Goal: Task Accomplishment & Management: Manage account settings

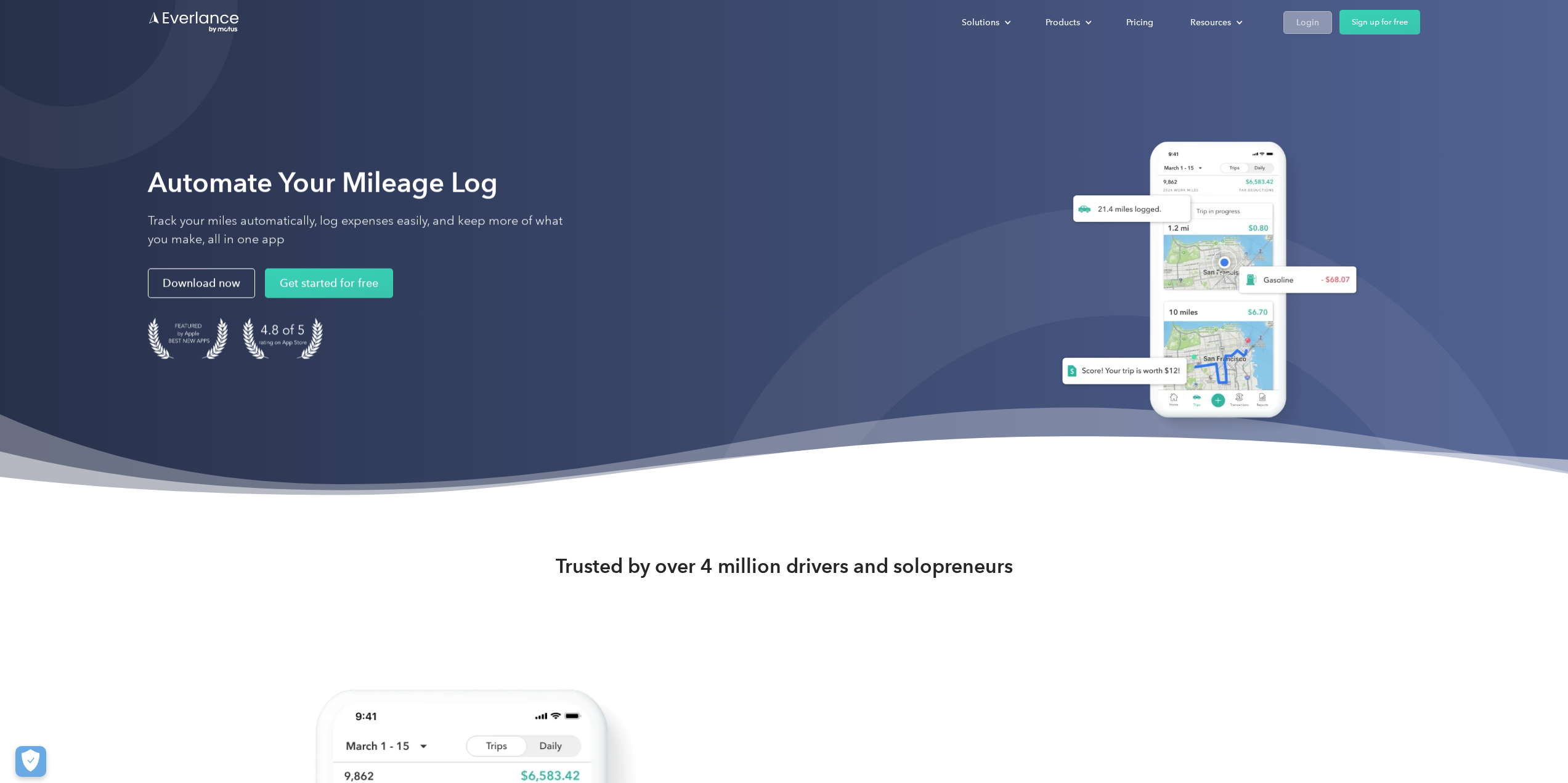
click at [1303, 20] on div "Login" at bounding box center [1308, 22] width 23 height 15
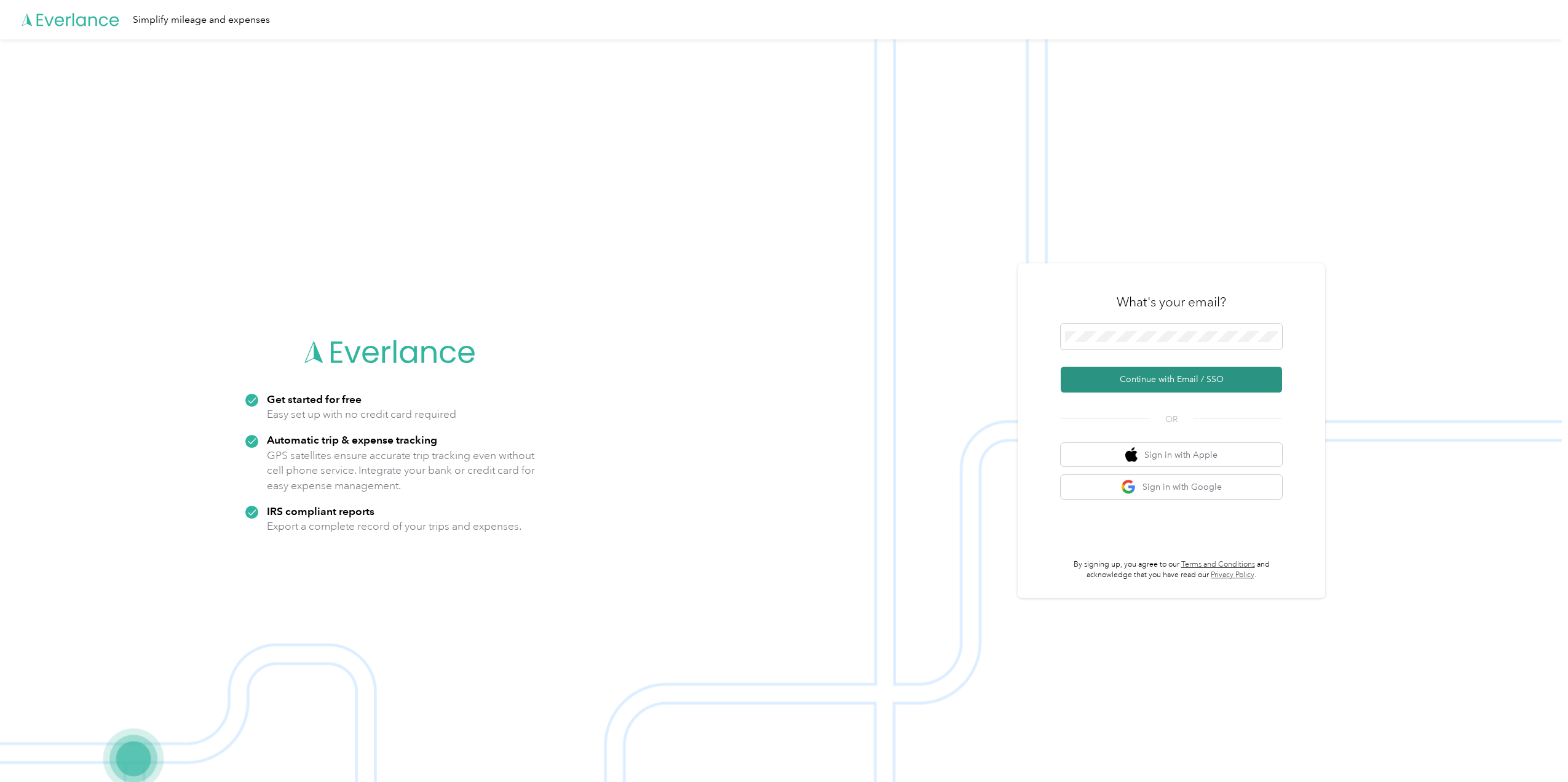
click at [1114, 380] on button "Continue with Email / SSO" at bounding box center [1171, 379] width 221 height 26
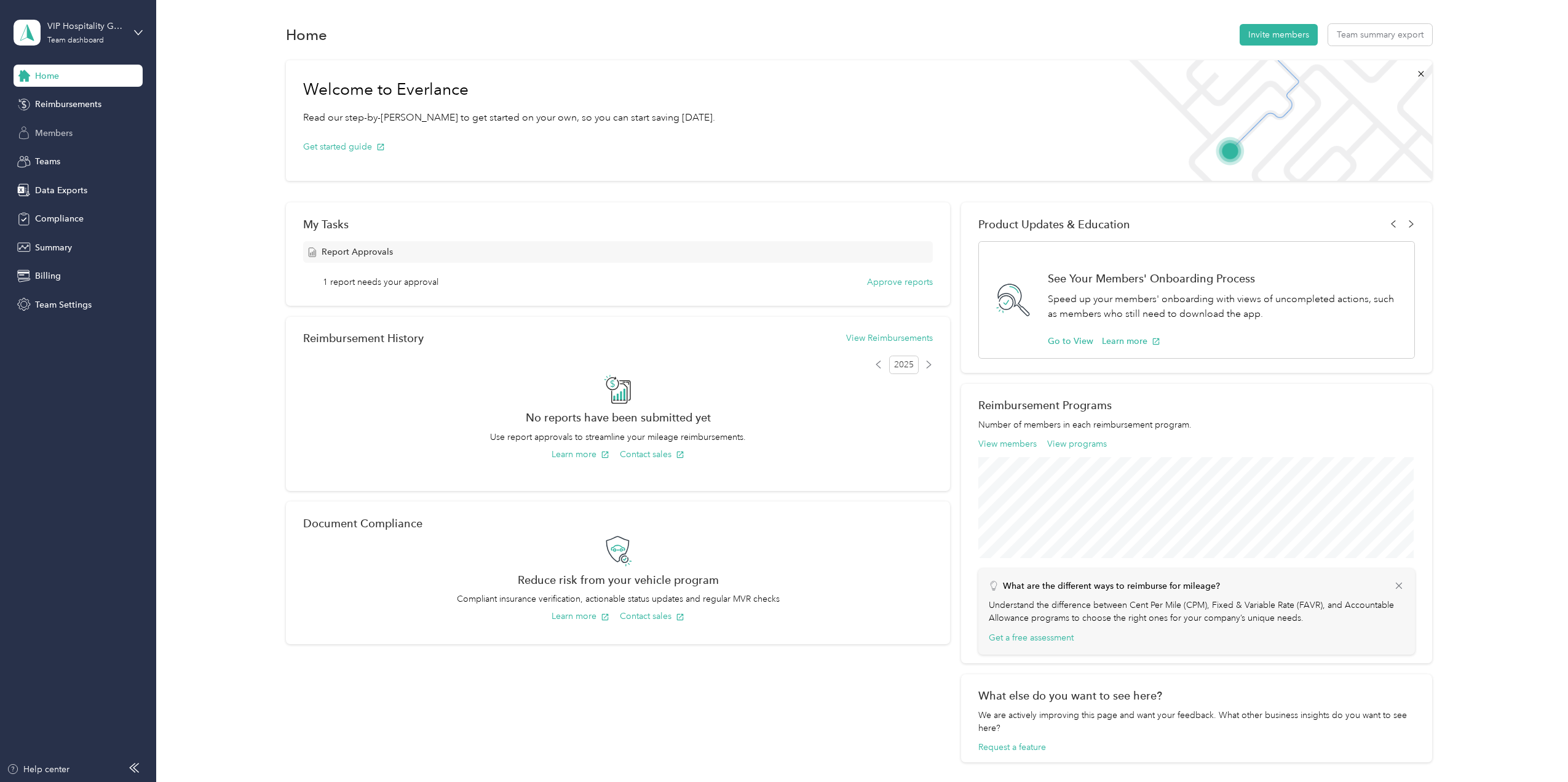
click at [51, 129] on span "Members" at bounding box center [53, 133] width 37 height 13
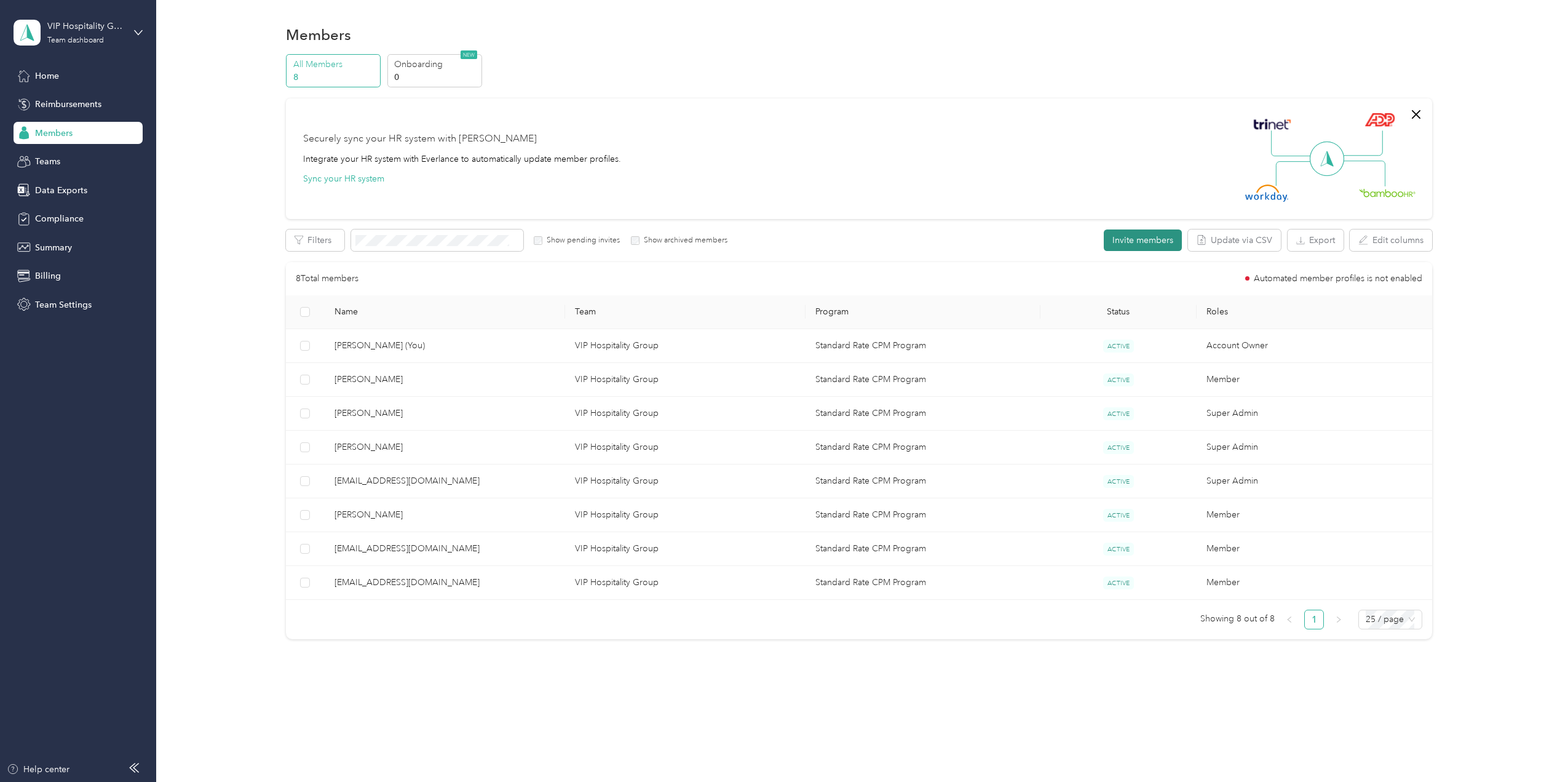
click at [1127, 246] on button "Invite members" at bounding box center [1143, 239] width 78 height 21
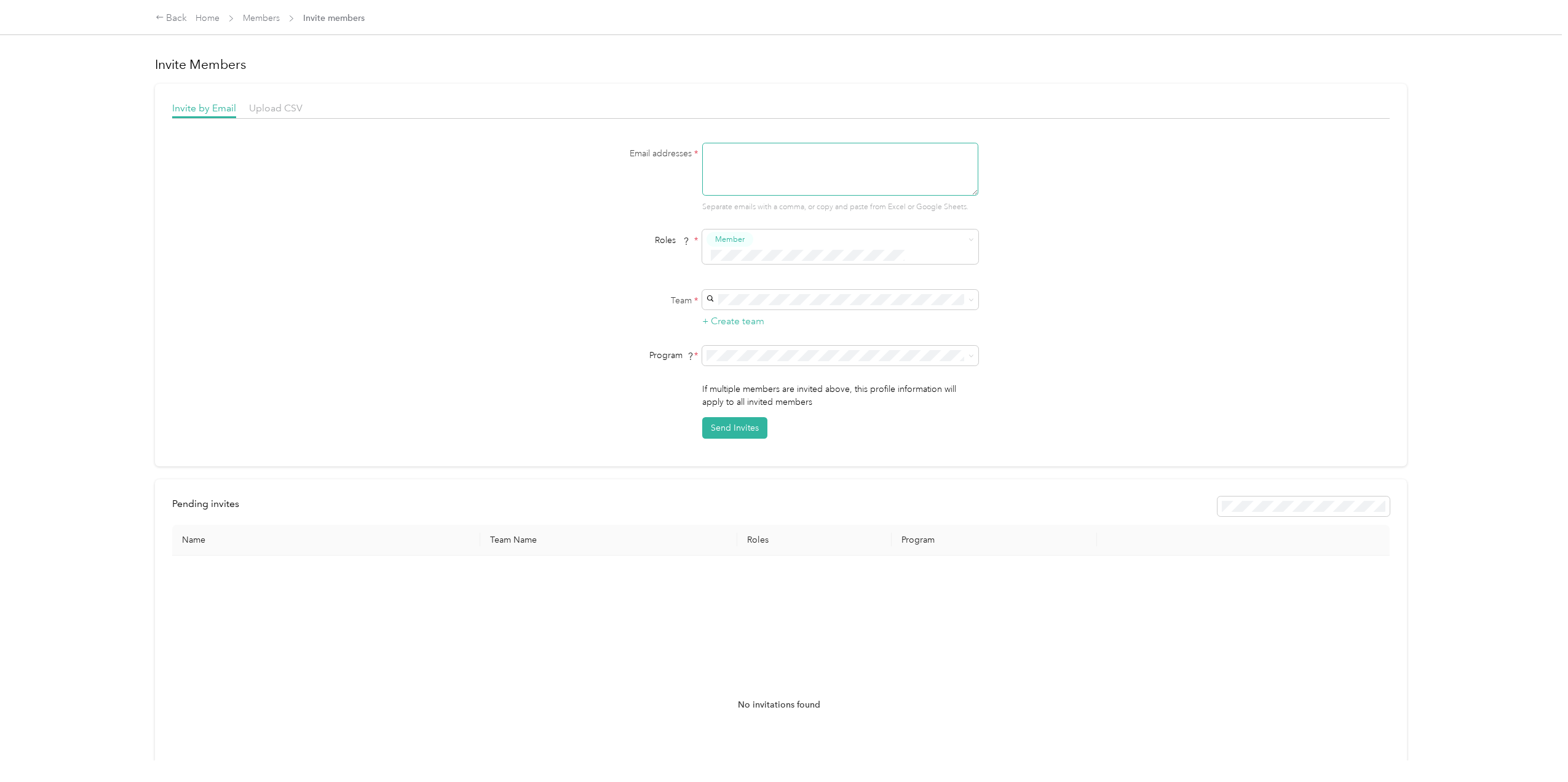
click at [774, 169] on textarea at bounding box center [840, 169] width 276 height 53
type textarea "gm@lightwellhotel.com"
type button "2367932af82246a98c1b1502f22b7d52"
click at [815, 150] on textarea "gm@lightwellhotel.com" at bounding box center [840, 169] width 276 height 53
click at [739, 240] on span "Member" at bounding box center [730, 239] width 29 height 11
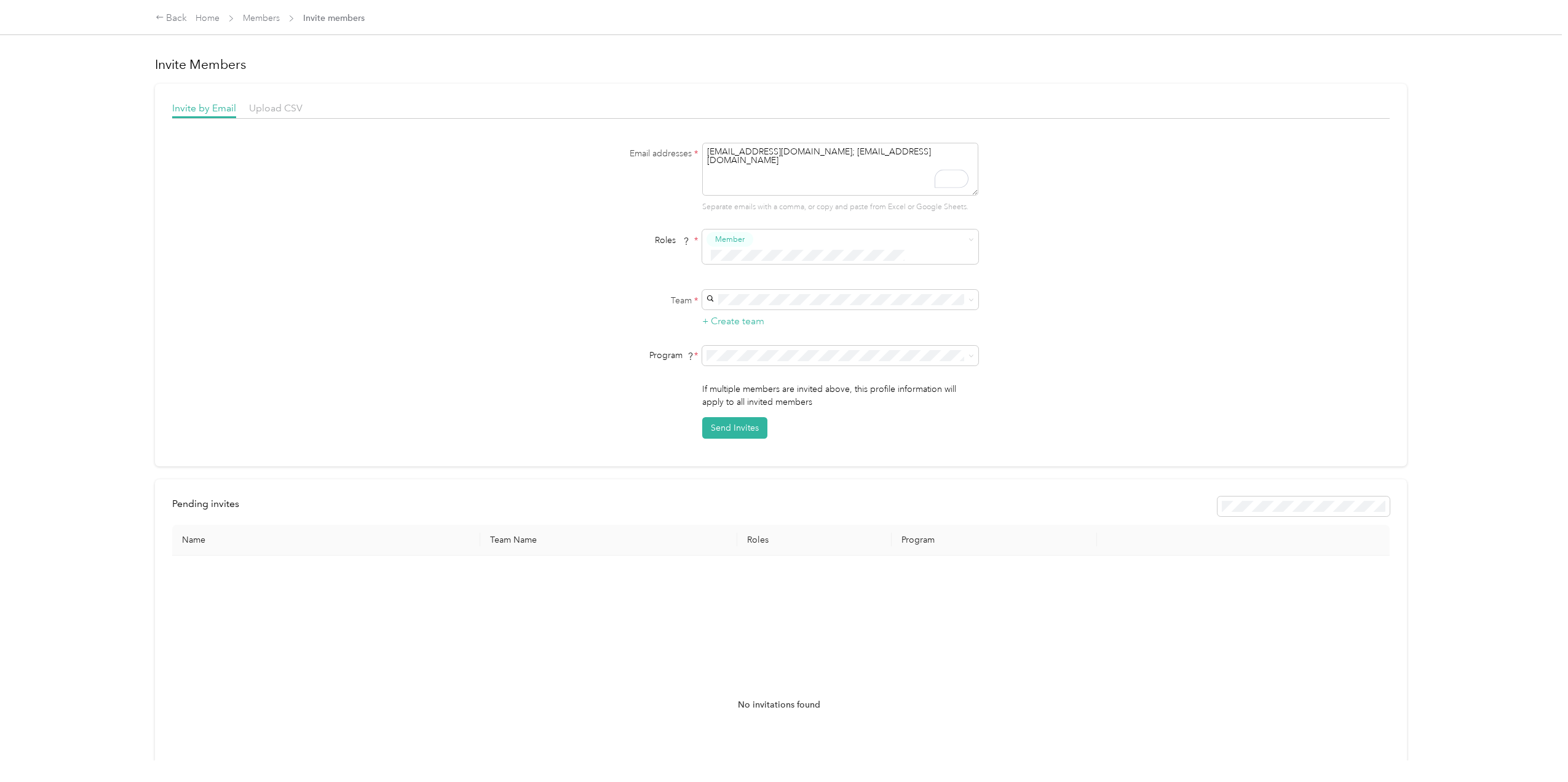
click at [835, 420] on div "Send Invites" at bounding box center [840, 428] width 276 height 21
click at [754, 307] on div "VIP Hospitality Group (Main organization) jlee@viphgroup.com +3 more" at bounding box center [839, 309] width 259 height 28
click at [725, 417] on button "Send Invites" at bounding box center [734, 428] width 65 height 21
drag, startPoint x: 910, startPoint y: 152, endPoint x: 801, endPoint y: 152, distance: 109.0
click at [801, 152] on textarea "gm@lightwellhotel.com; agm@lightwellhotel.com" at bounding box center [840, 169] width 276 height 53
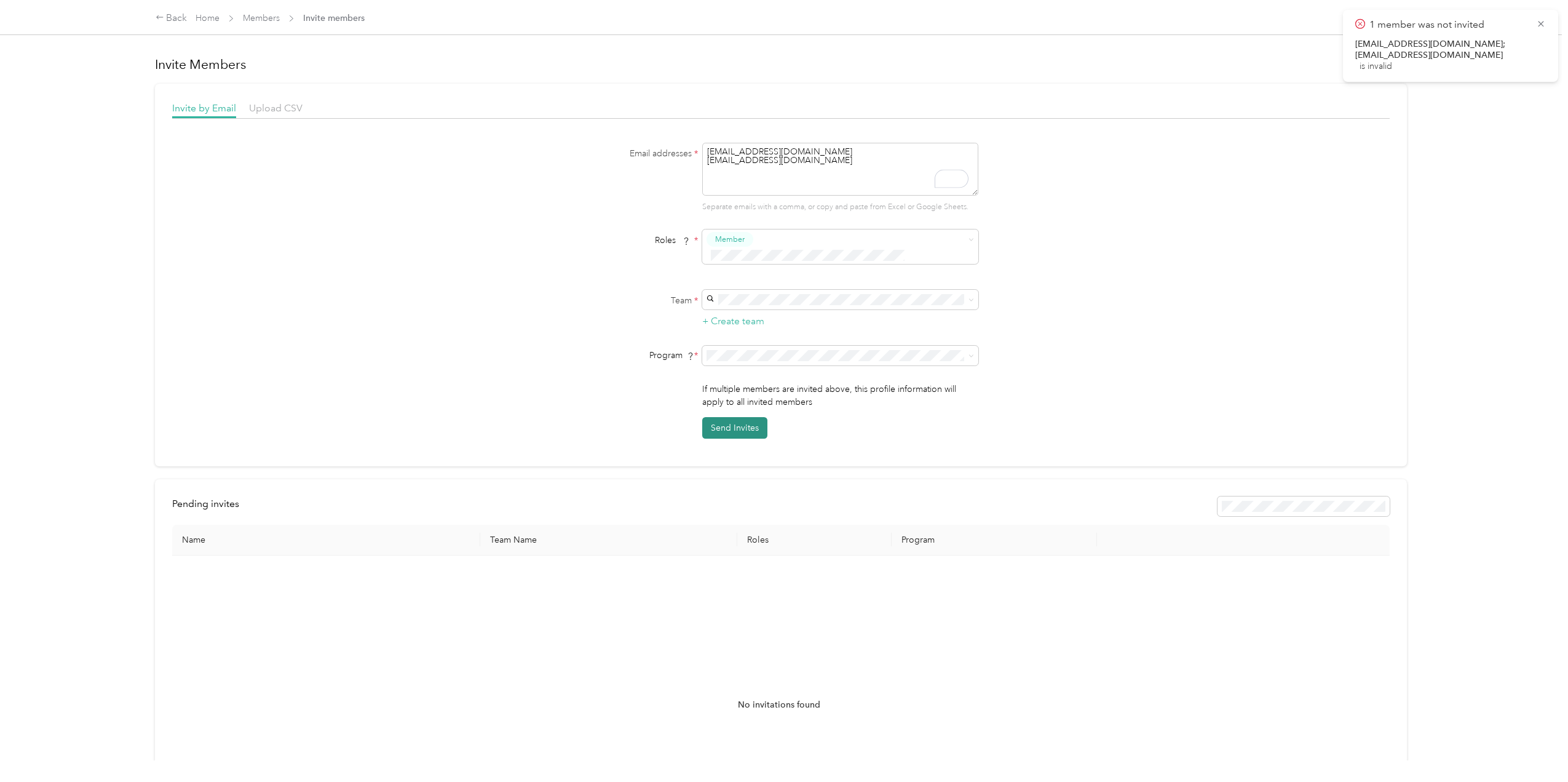
click at [748, 417] on button "Send Invites" at bounding box center [734, 428] width 65 height 21
click at [747, 313] on div "VIP Hospitality Group (Main organization) jlee@viphgroup.com +3 more" at bounding box center [839, 313] width 259 height 29
click at [747, 417] on button "Send Invites" at bounding box center [734, 428] width 65 height 21
click at [806, 149] on textarea "gm@lightwellhotel.com agm@lightwellhotel.com" at bounding box center [840, 169] width 276 height 53
type textarea "gm@lightwellhotel.com, agm@lightwellhotel.com"
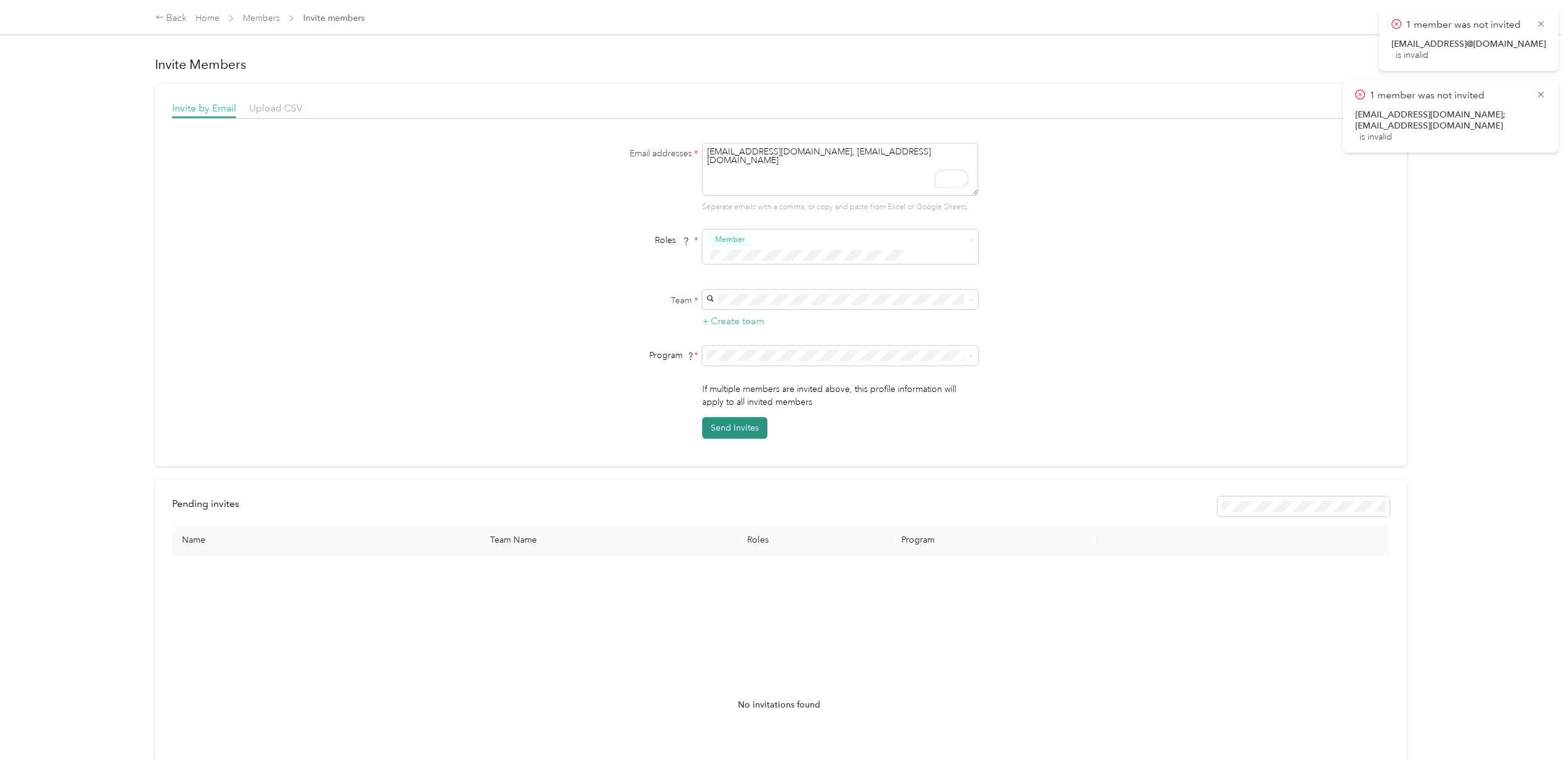
click at [748, 417] on button "Send Invites" at bounding box center [734, 428] width 65 height 21
click at [737, 310] on div "VIP Hospitality Group (Main organization) jlee@viphgroup.com +3 more" at bounding box center [839, 313] width 259 height 29
click at [741, 417] on button "Send Invites" at bounding box center [734, 428] width 65 height 21
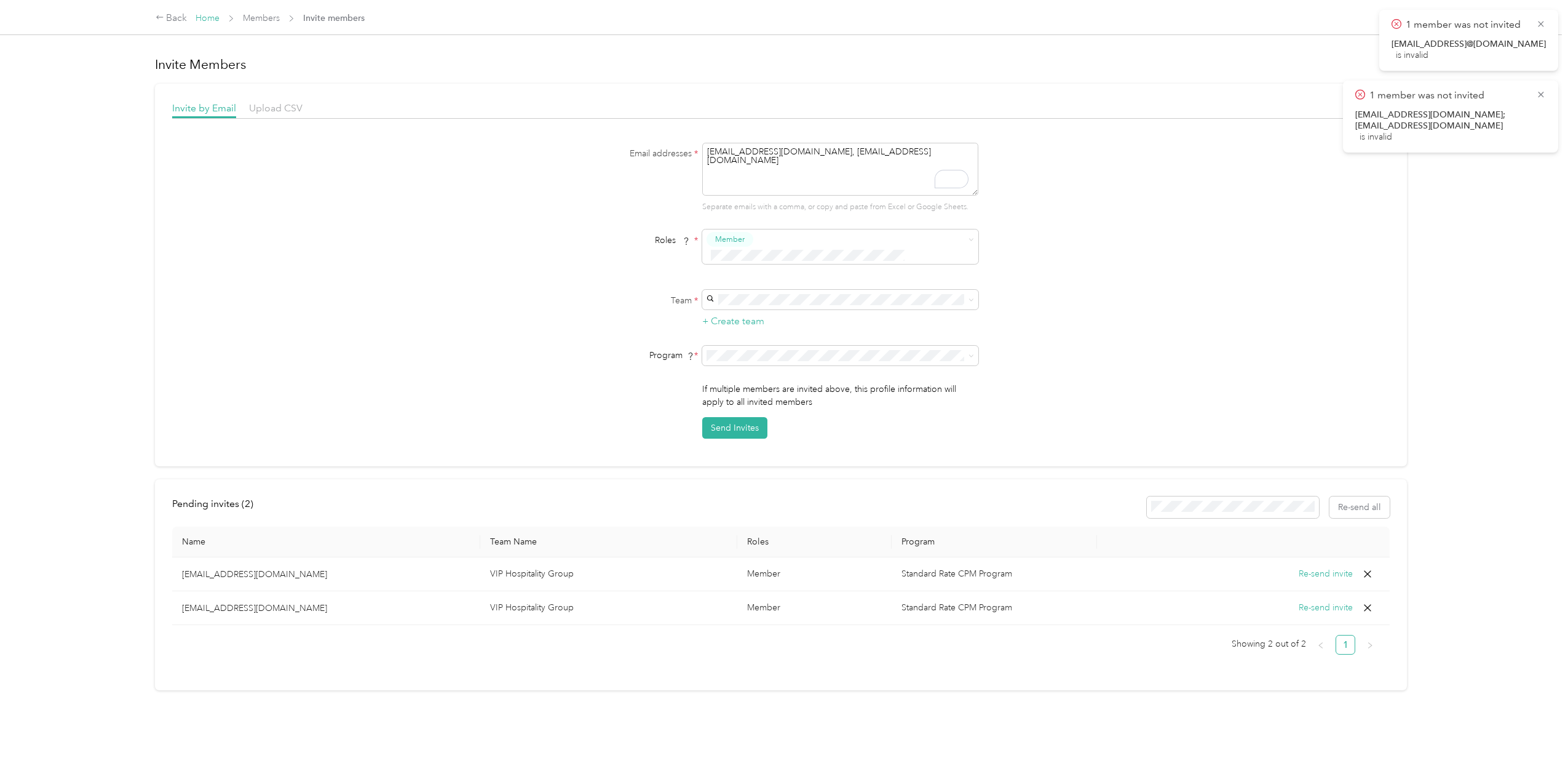
click at [217, 18] on link "Home" at bounding box center [207, 18] width 24 height 10
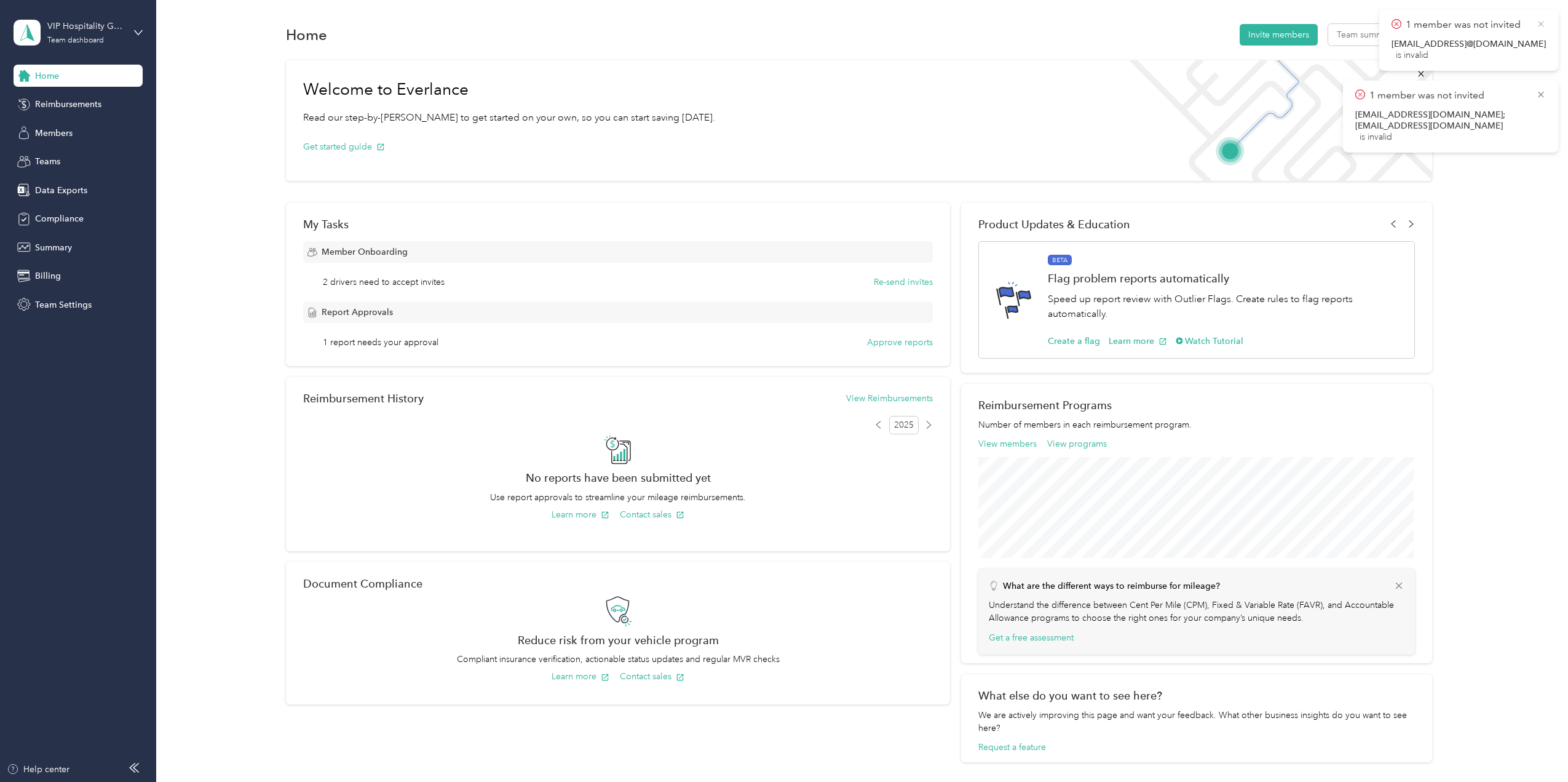
click at [1542, 25] on icon at bounding box center [1541, 23] width 10 height 11
click at [1542, 25] on icon at bounding box center [1541, 23] width 10 height 11
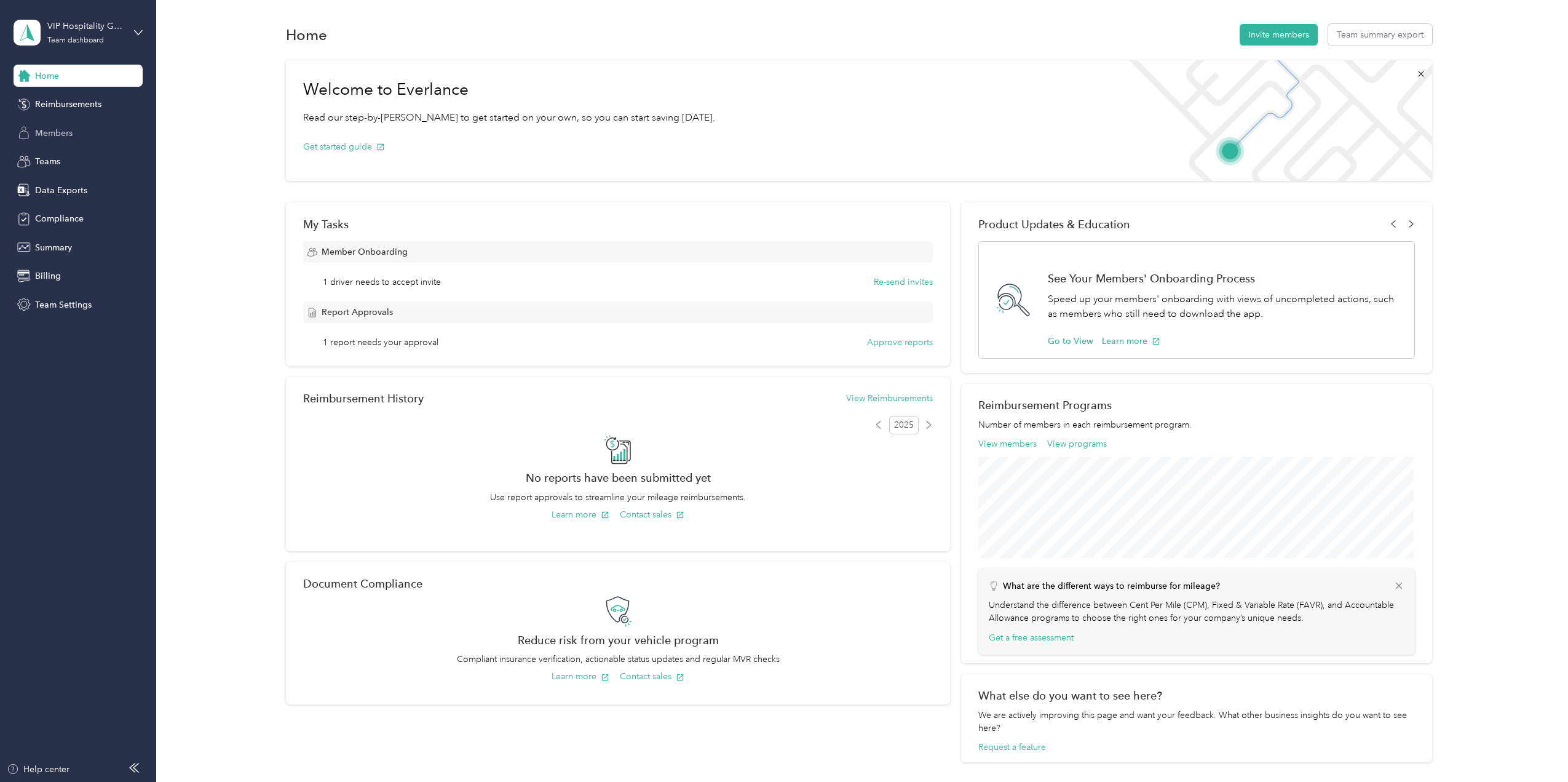
click at [66, 137] on span "Members" at bounding box center [53, 133] width 37 height 13
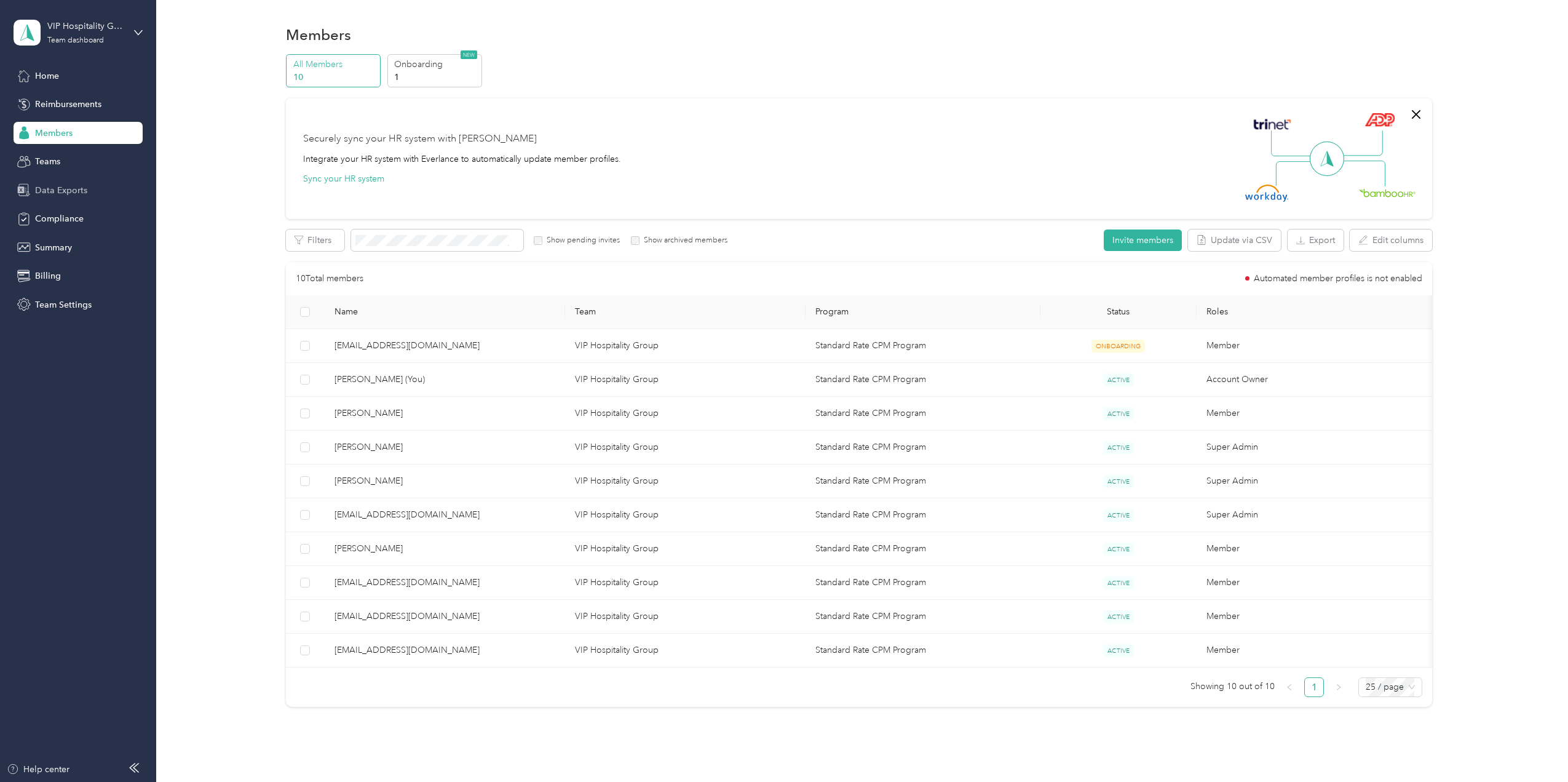
click at [48, 188] on span "Data Exports" at bounding box center [61, 190] width 52 height 13
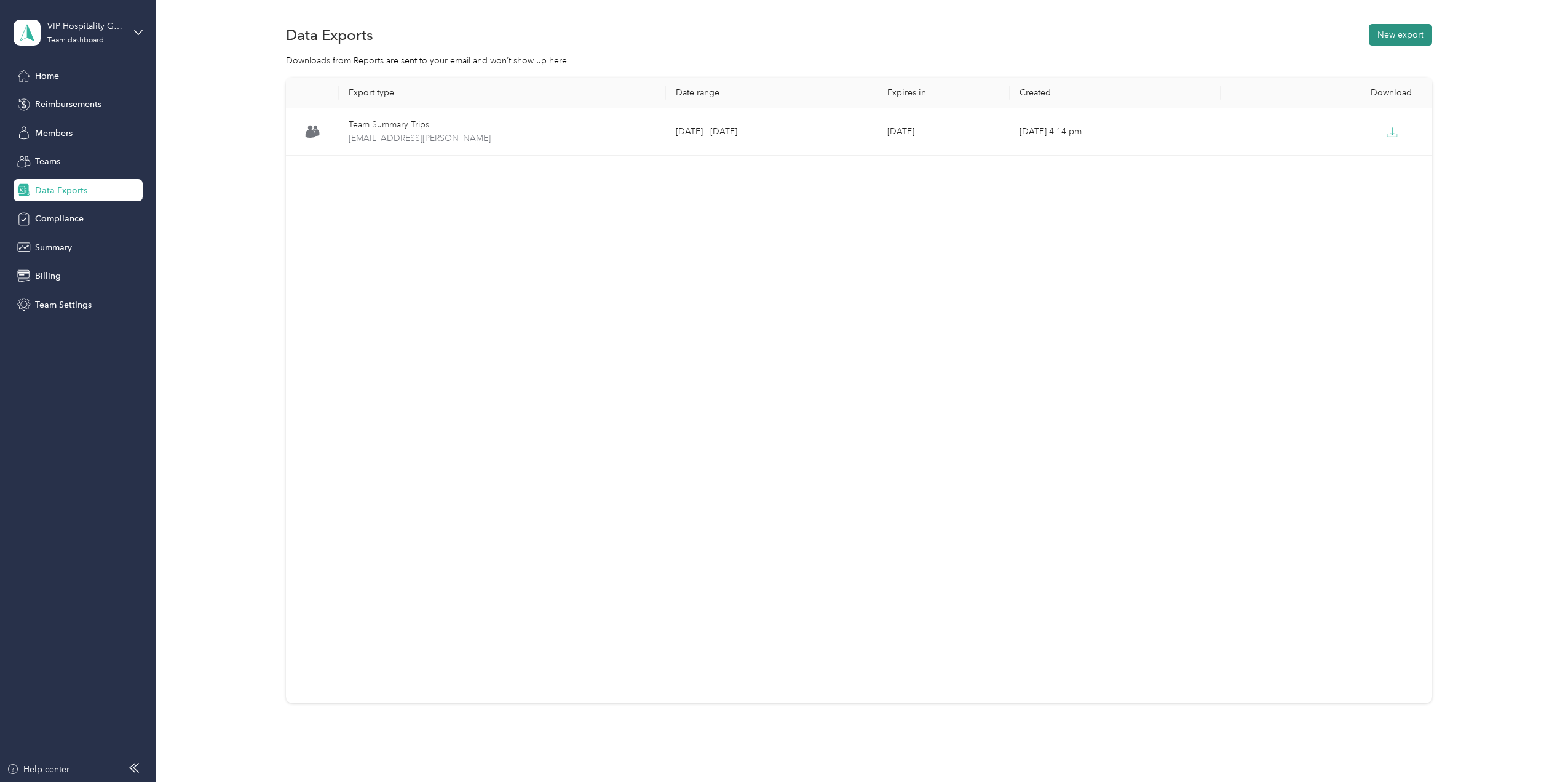
click at [1397, 36] on button "New export" at bounding box center [1400, 34] width 64 height 21
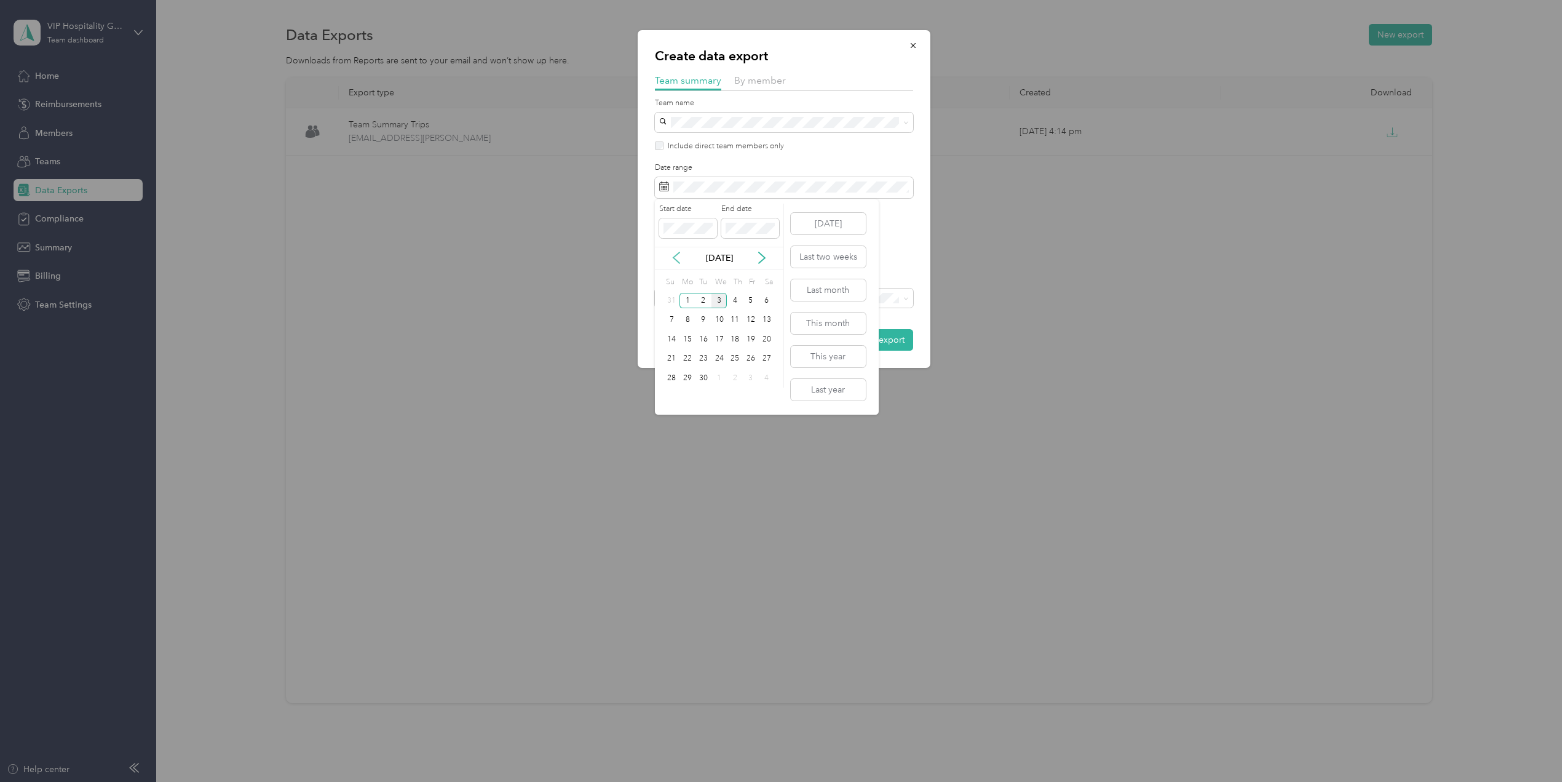
click at [679, 260] on icon at bounding box center [676, 258] width 12 height 12
click at [770, 343] on div "16" at bounding box center [767, 339] width 16 height 15
click at [667, 399] on div "31" at bounding box center [672, 398] width 16 height 15
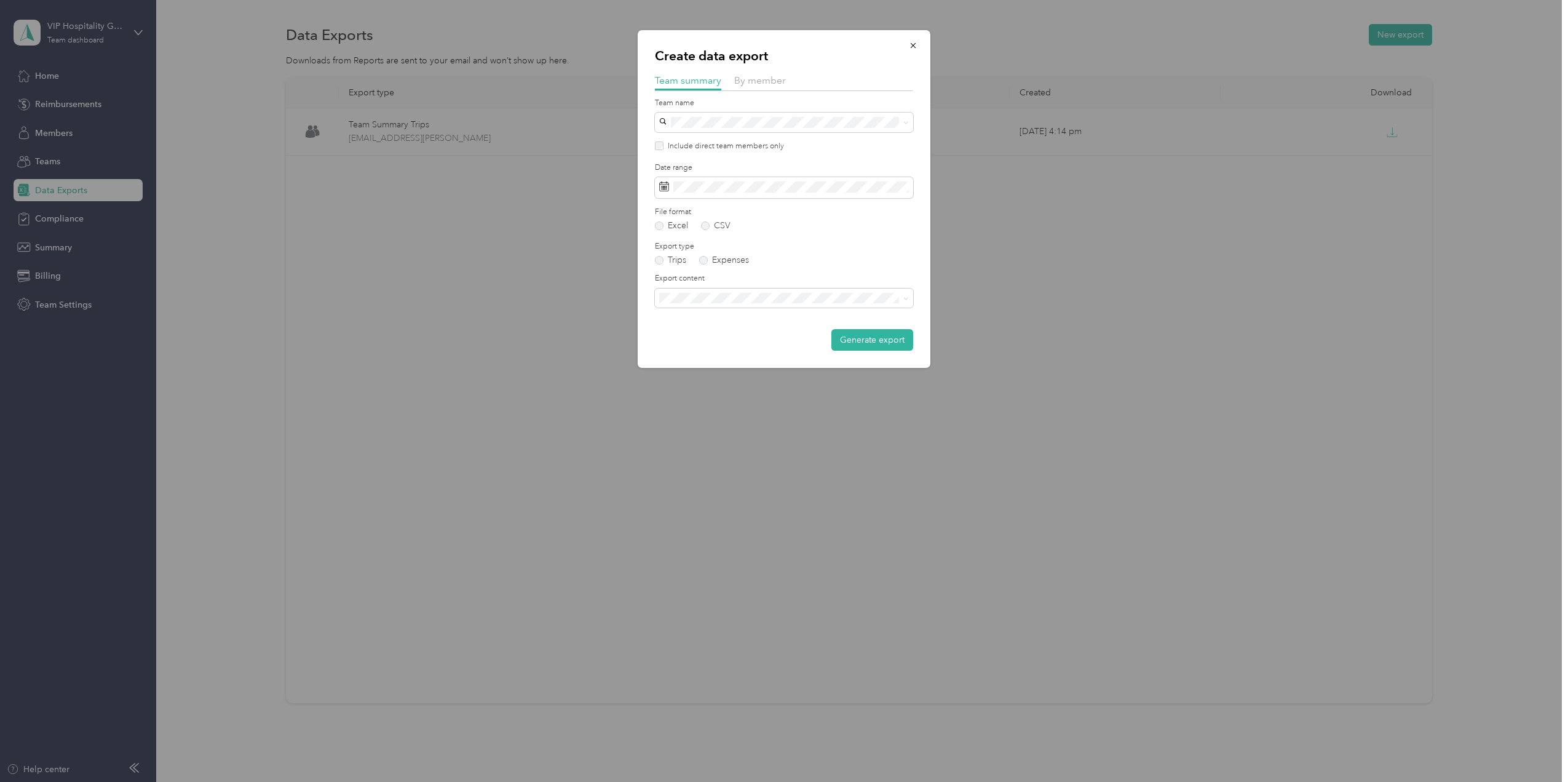
drag, startPoint x: 705, startPoint y: 337, endPoint x: 731, endPoint y: 340, distance: 26.2
click at [706, 338] on span "Summary and full trips list" at bounding box center [712, 334] width 98 height 10
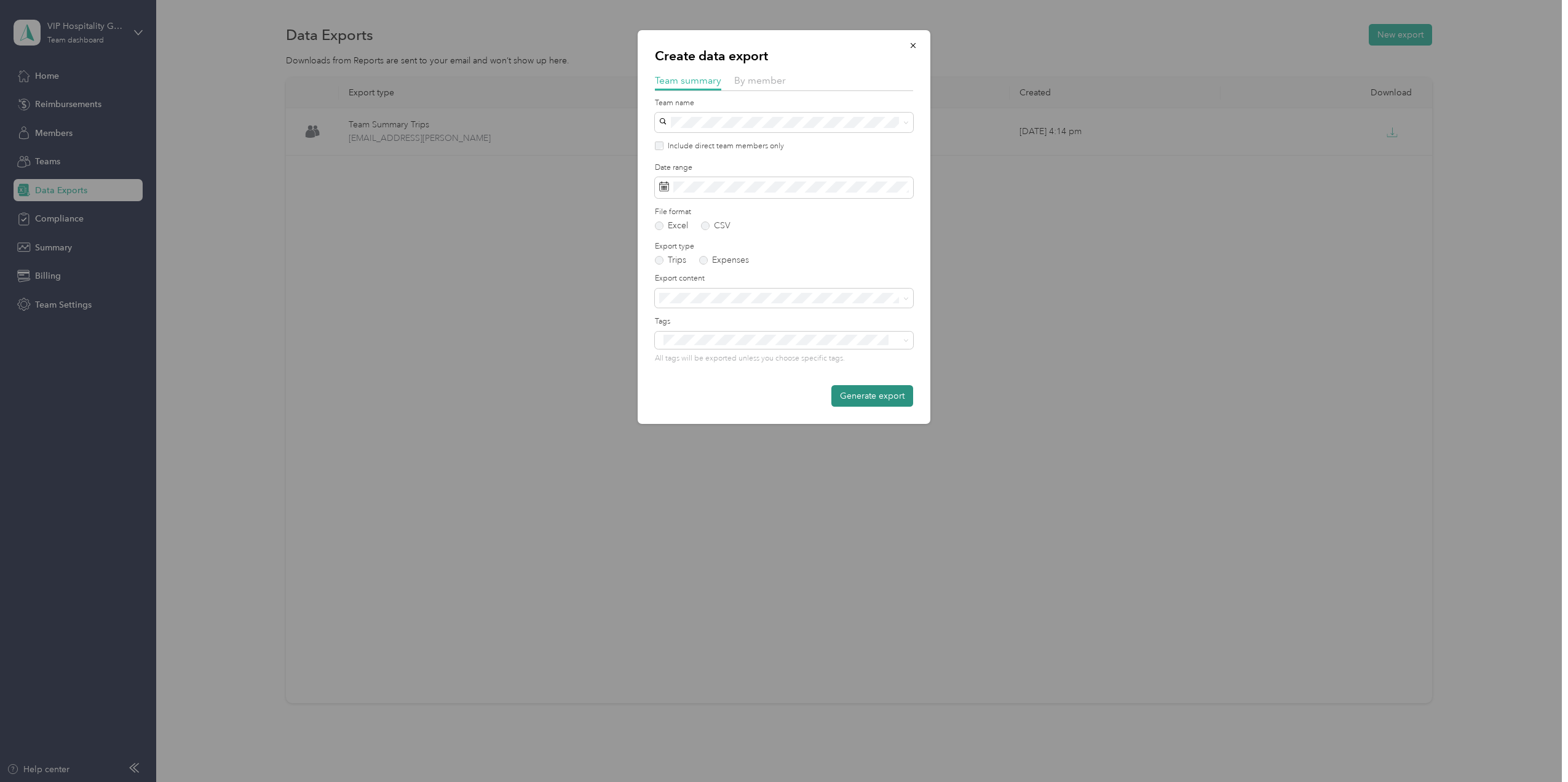
click at [865, 391] on button "Generate export" at bounding box center [873, 395] width 82 height 21
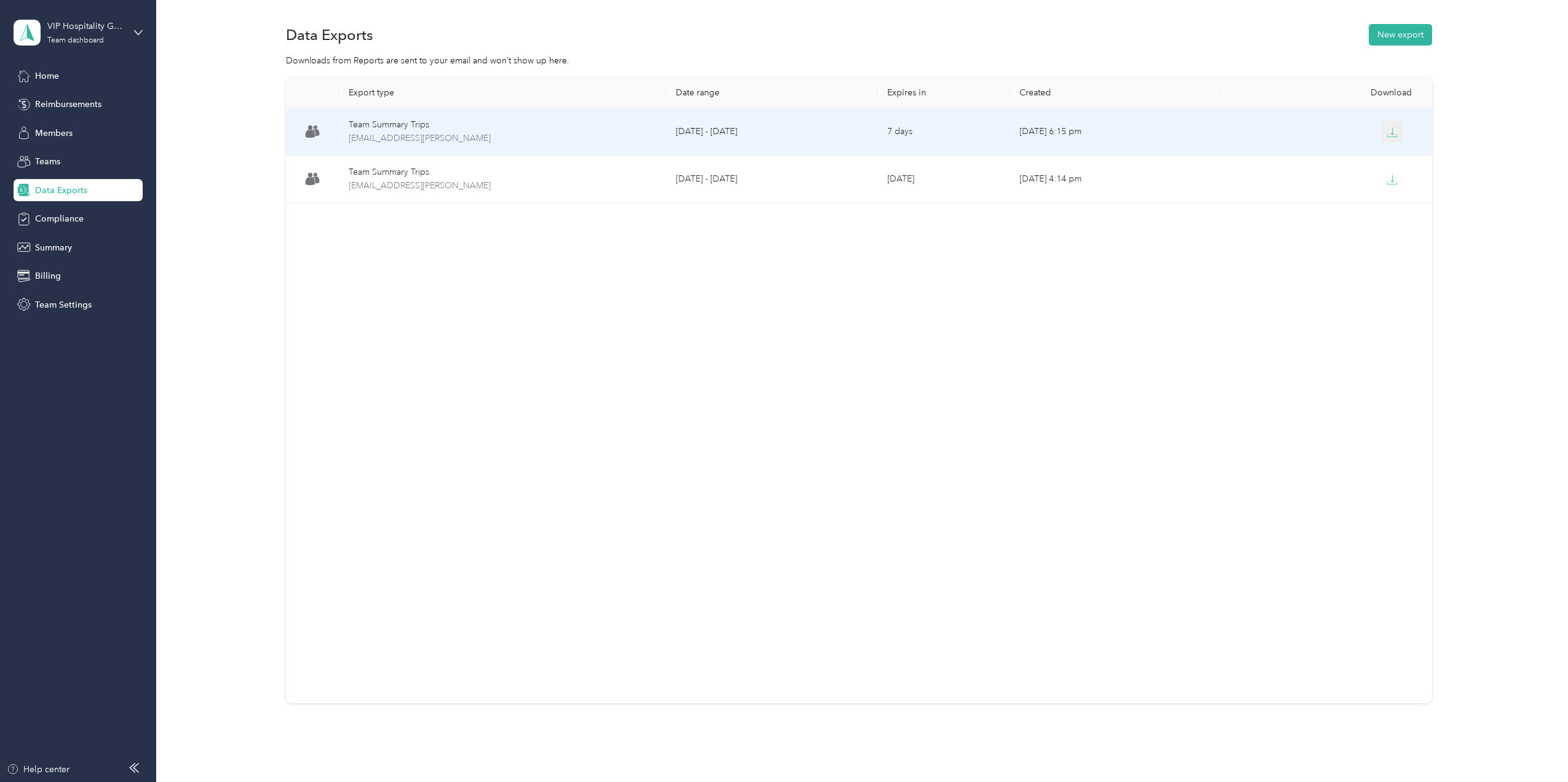
click at [1392, 135] on icon "button" at bounding box center [1392, 132] width 11 height 11
